Goal: Transaction & Acquisition: Book appointment/travel/reservation

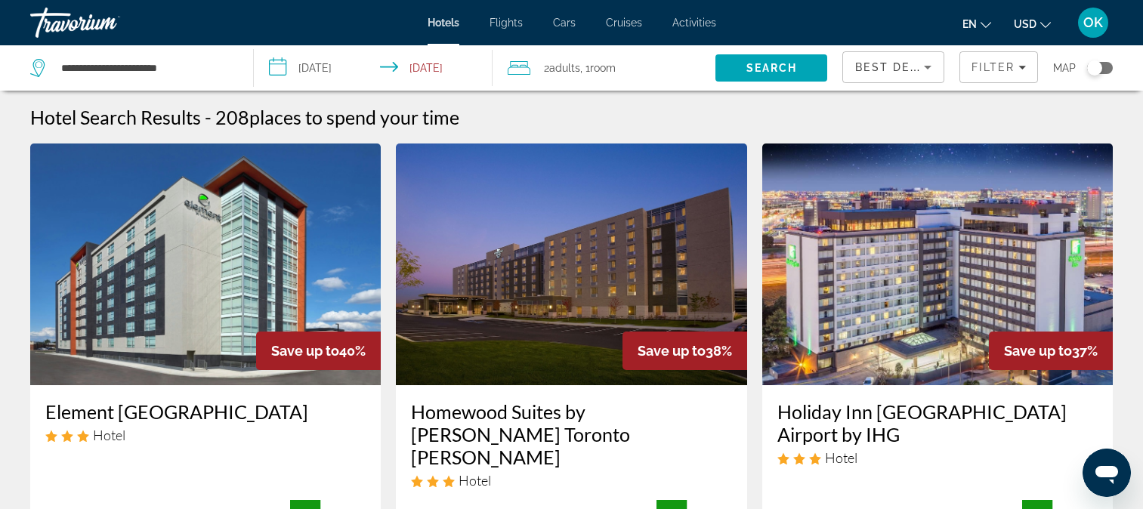
click at [446, 19] on span "Hotels" at bounding box center [444, 23] width 32 height 12
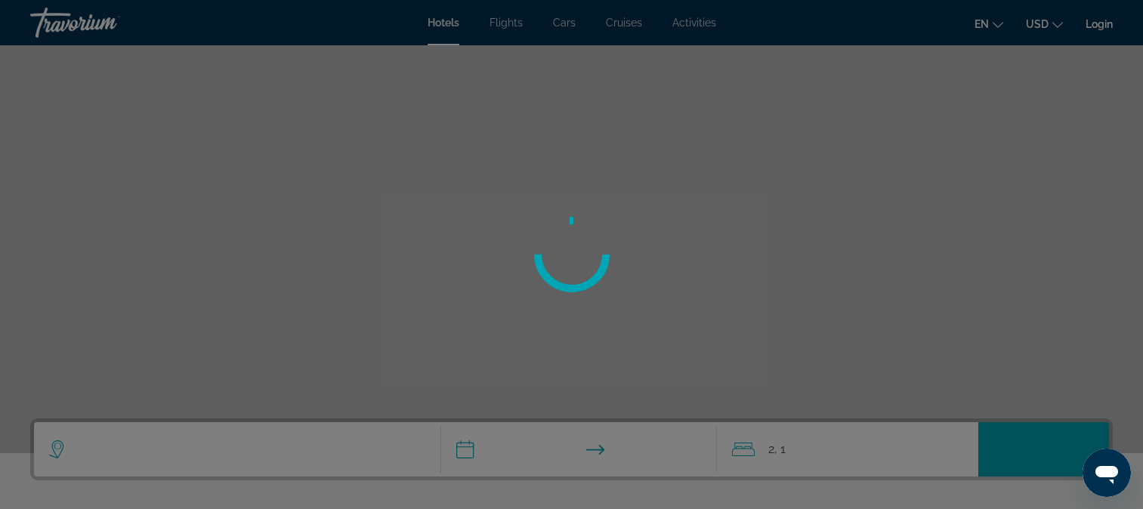
click at [508, 22] on div at bounding box center [571, 254] width 1143 height 509
